Goal: Task Accomplishment & Management: Manage account settings

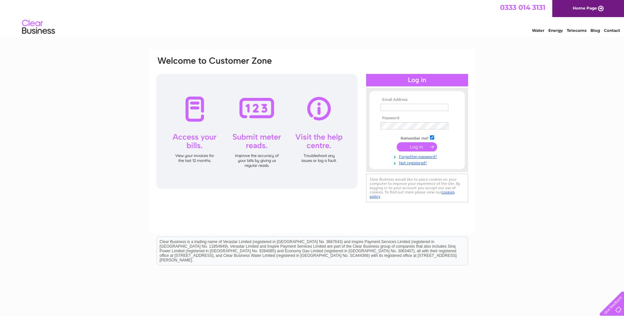
type input "[EMAIL_ADDRESS][DOMAIN_NAME]"
click at [407, 146] on input "submit" at bounding box center [416, 146] width 40 height 9
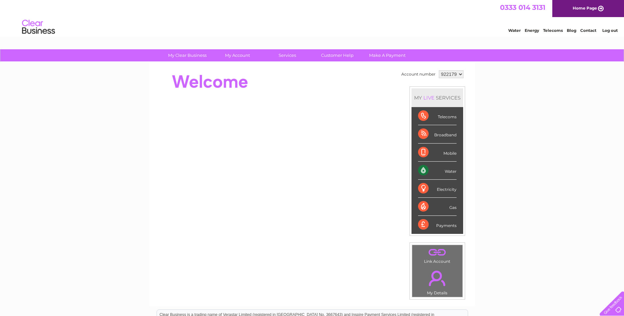
click at [441, 170] on div "Water" at bounding box center [437, 171] width 38 height 18
click at [448, 170] on div "Water" at bounding box center [437, 171] width 38 height 18
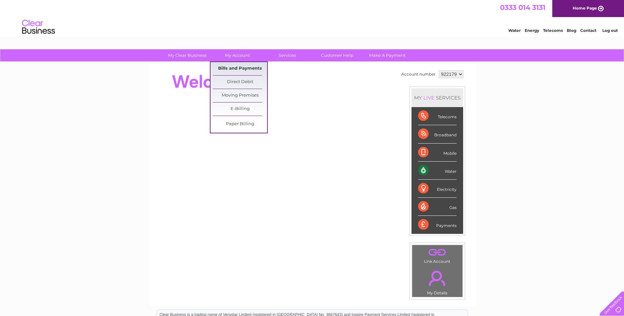
click at [242, 69] on link "Bills and Payments" at bounding box center [240, 68] width 54 height 13
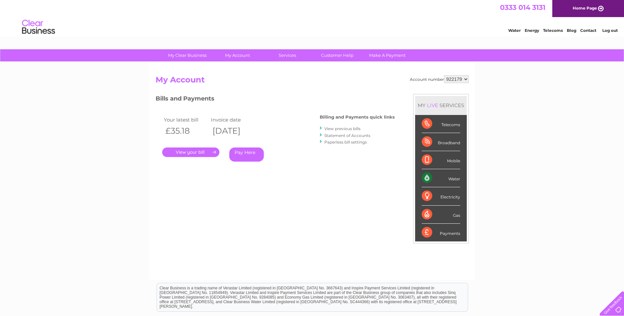
click at [195, 151] on link "." at bounding box center [190, 153] width 57 height 10
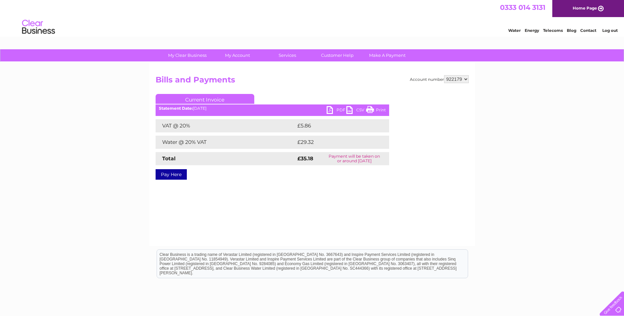
click at [335, 109] on link "PDF" at bounding box center [336, 111] width 20 height 10
